Goal: Obtain resource: Obtain resource

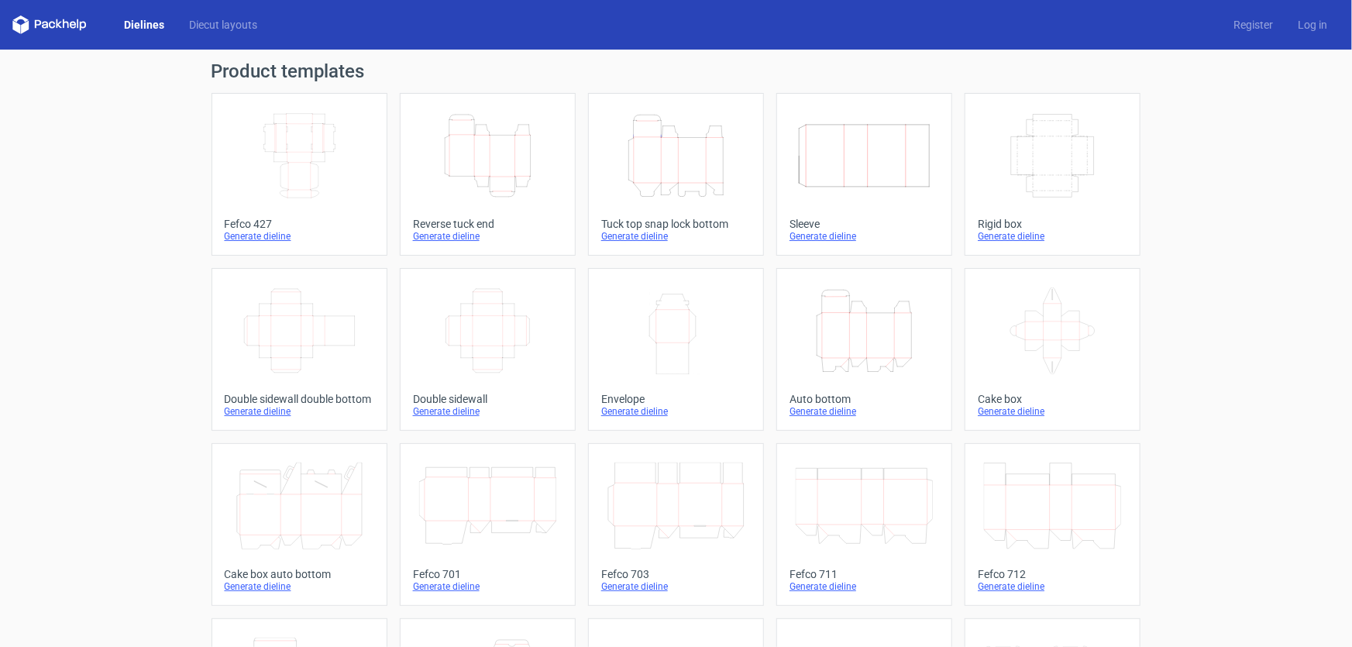
click at [703, 169] on icon "Height Depth Width" at bounding box center [675, 155] width 137 height 87
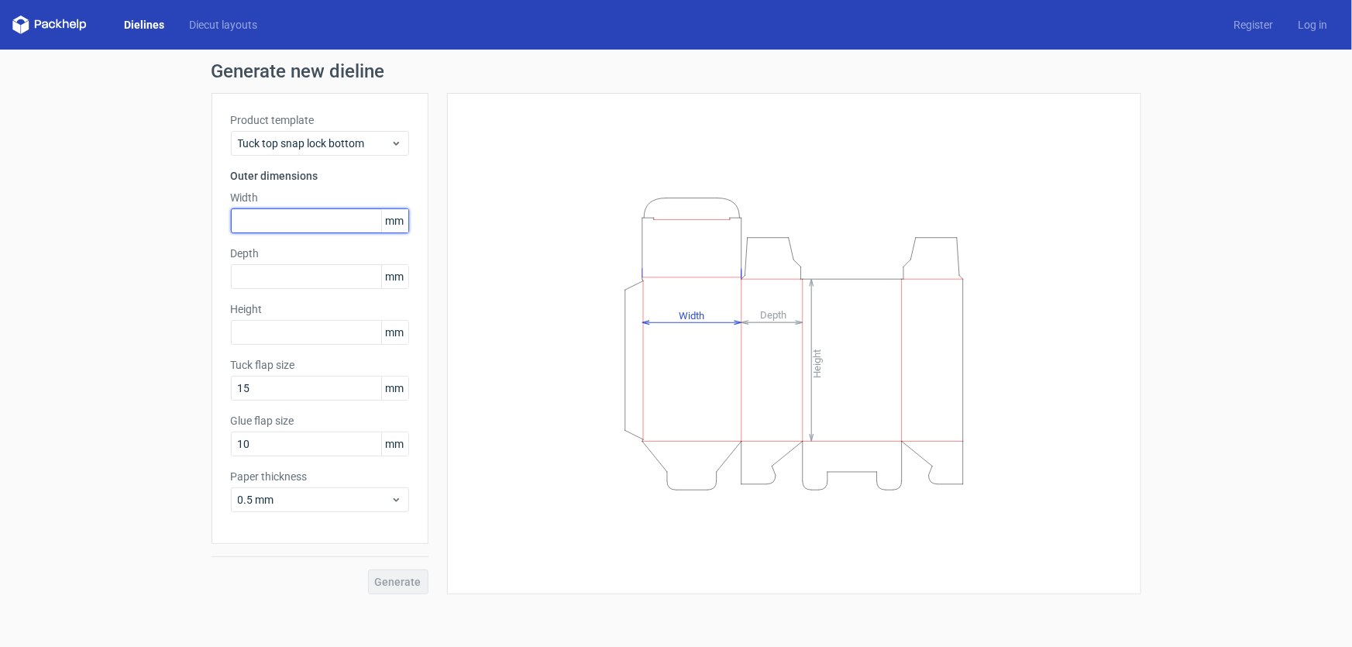
click at [277, 225] on input "text" at bounding box center [320, 220] width 178 height 25
type input "200"
click at [310, 330] on input "text" at bounding box center [320, 332] width 178 height 25
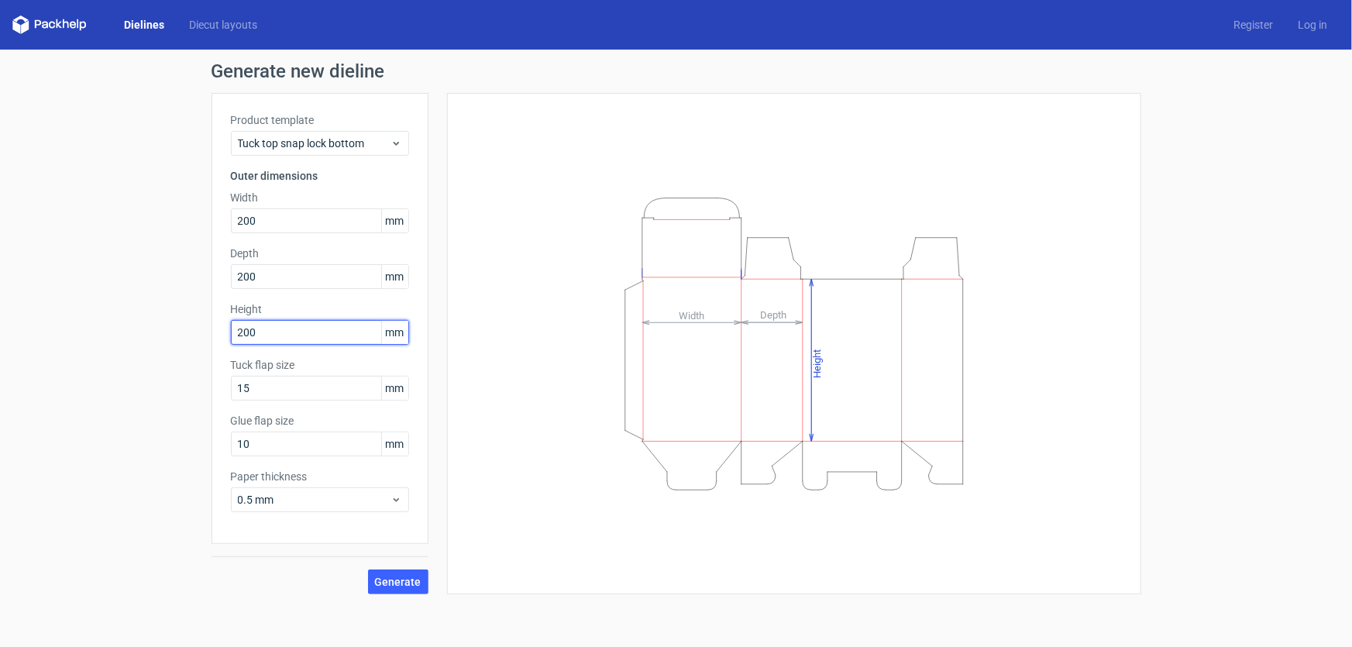
type input "200"
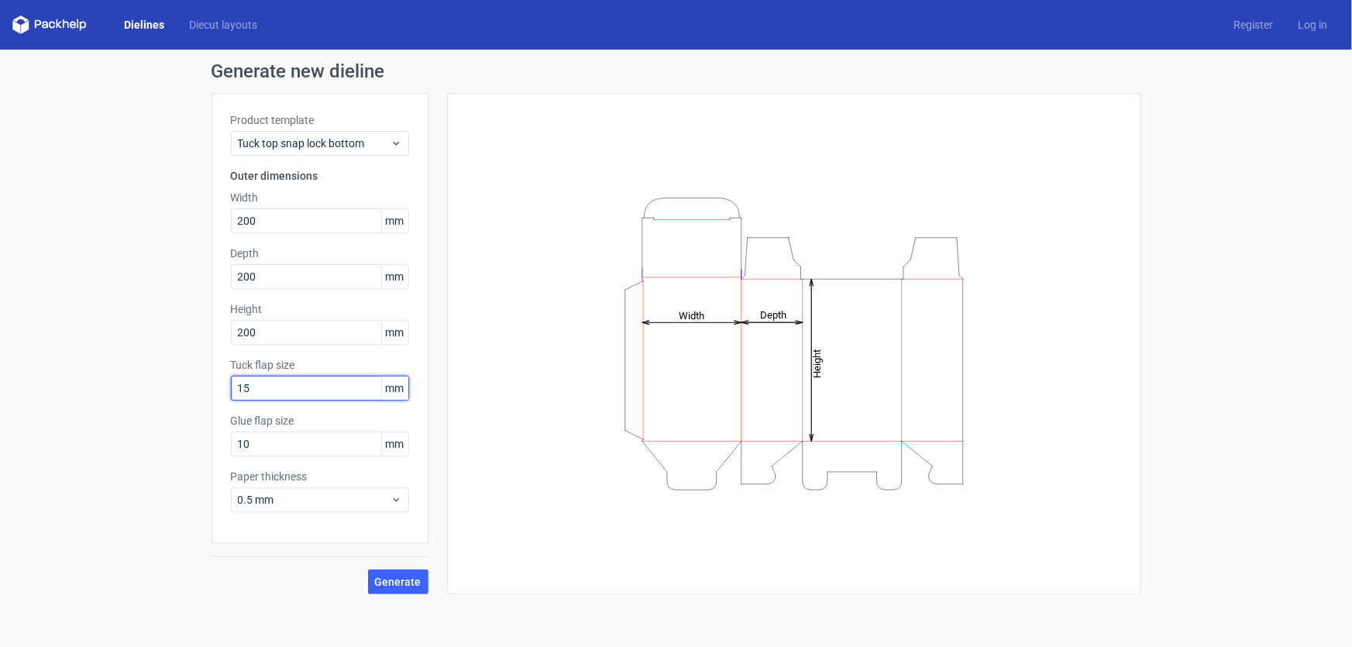
click at [286, 382] on input "15" at bounding box center [320, 388] width 178 height 25
drag, startPoint x: 288, startPoint y: 387, endPoint x: 207, endPoint y: 394, distance: 81.7
click at [207, 394] on div "Generate new dieline Product template Tuck top snap lock bottom Outer dimension…" at bounding box center [676, 328] width 1352 height 557
click at [340, 447] on input "10" at bounding box center [320, 444] width 178 height 25
drag, startPoint x: 335, startPoint y: 442, endPoint x: 367, endPoint y: 571, distance: 132.5
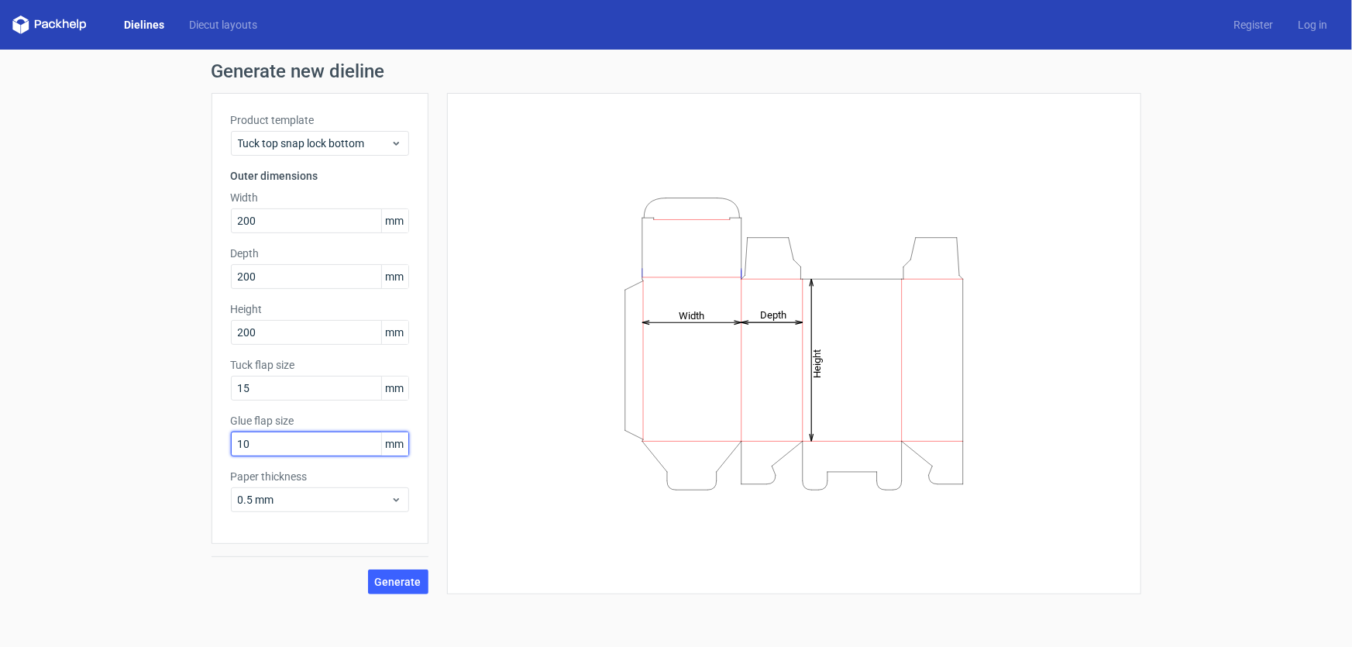
click at [213, 456] on div "Product template Tuck top snap lock bottom Outer dimensions Width 200 mm Depth …" at bounding box center [320, 318] width 217 height 451
click at [380, 489] on div "0.5 mm" at bounding box center [320, 499] width 178 height 25
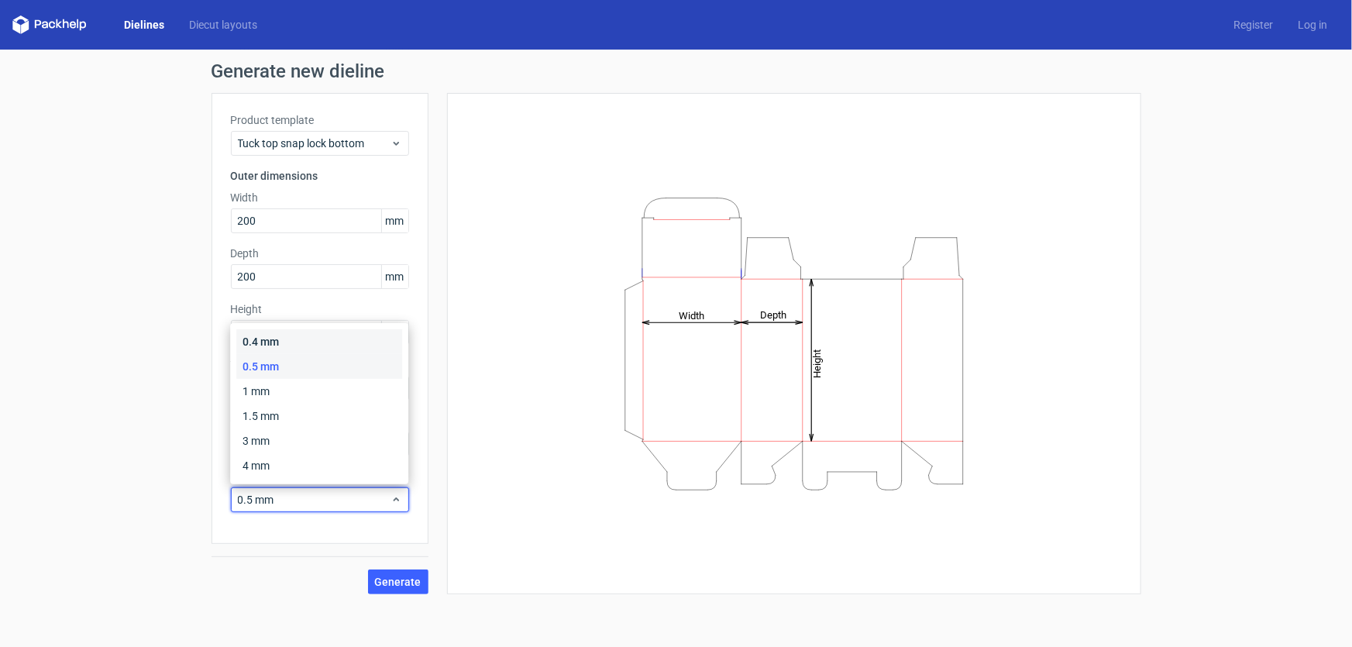
click at [322, 347] on div "0.4 mm" at bounding box center [319, 341] width 166 height 25
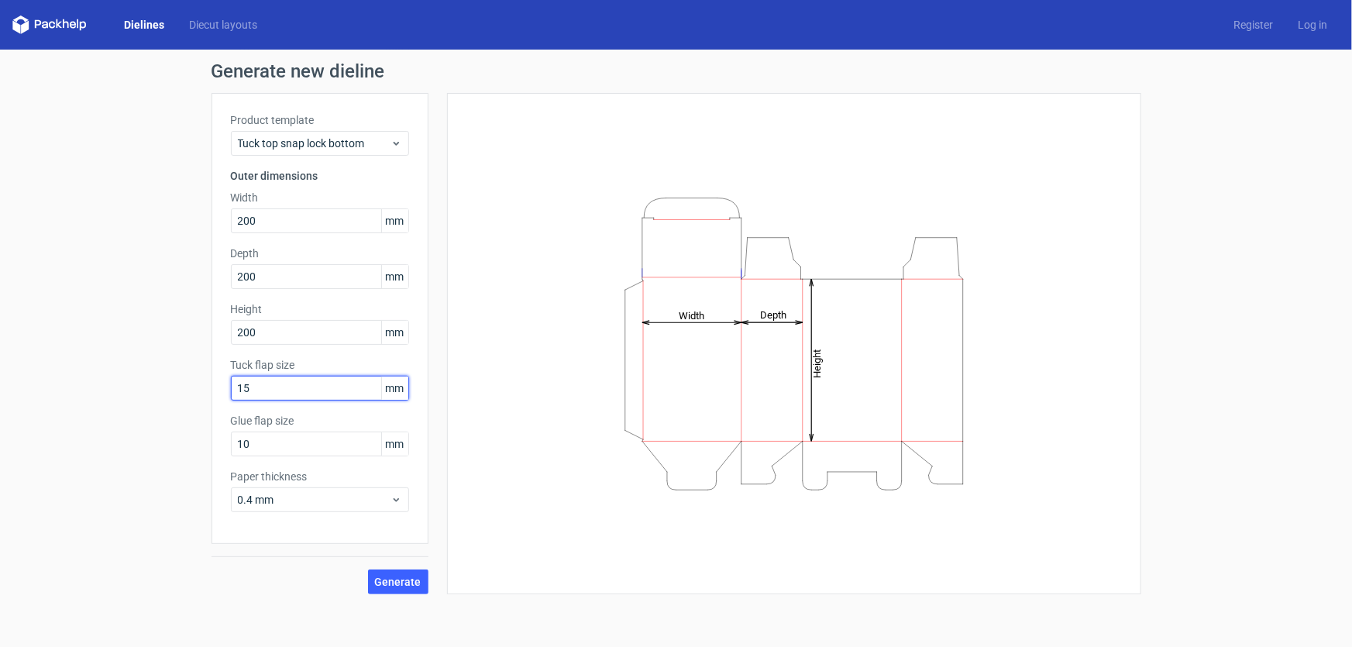
click at [326, 386] on input "15" at bounding box center [320, 388] width 178 height 25
click at [386, 594] on button "Generate" at bounding box center [398, 582] width 60 height 25
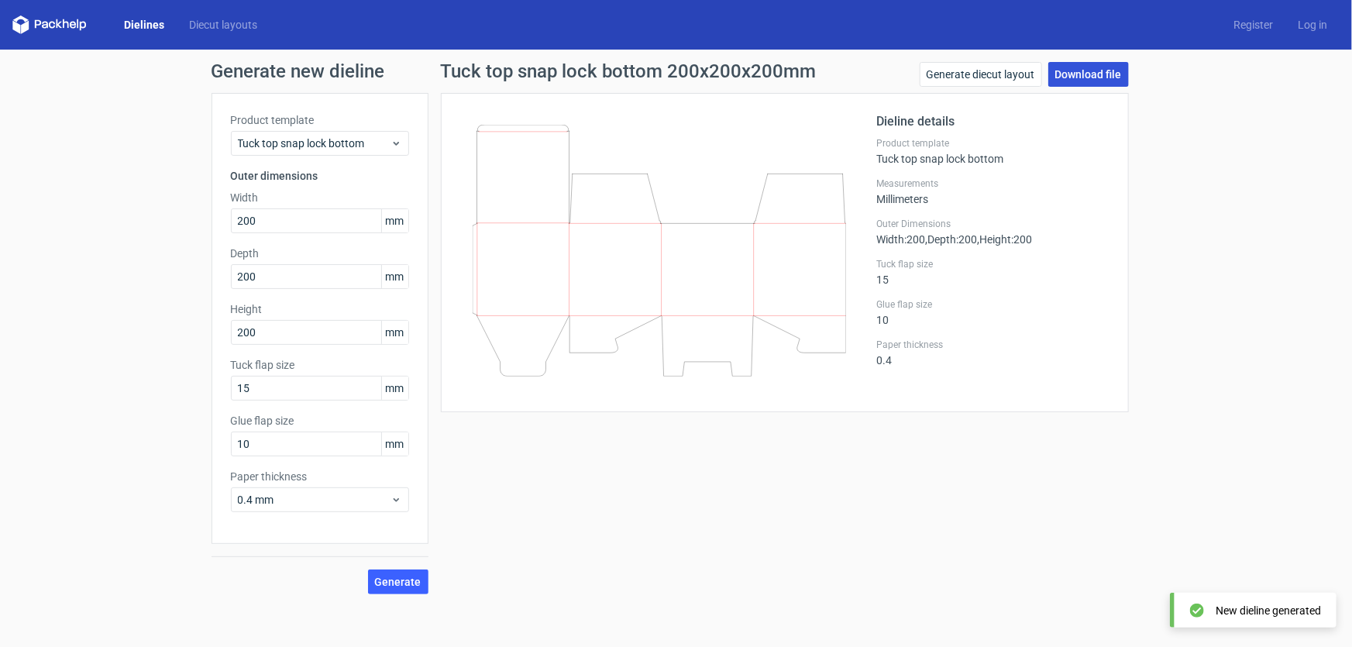
click at [1063, 70] on link "Download file" at bounding box center [1088, 74] width 81 height 25
